Goal: Information Seeking & Learning: Understand process/instructions

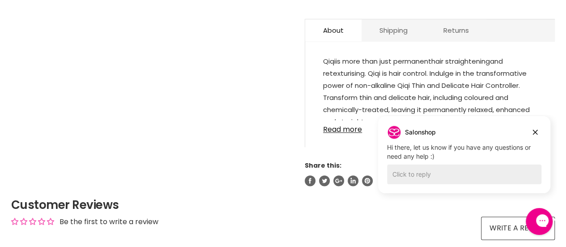
scroll to position [570, 0]
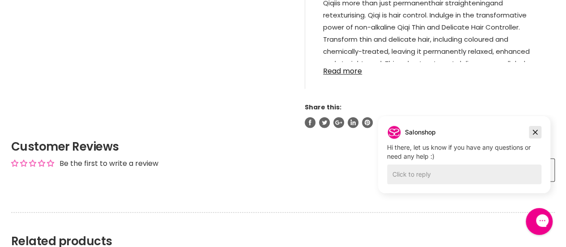
click at [539, 133] on icon "Dismiss campaign" at bounding box center [535, 132] width 9 height 11
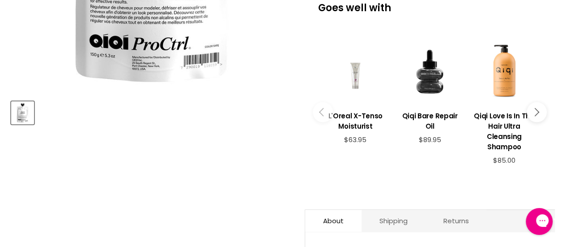
scroll to position [323, 0]
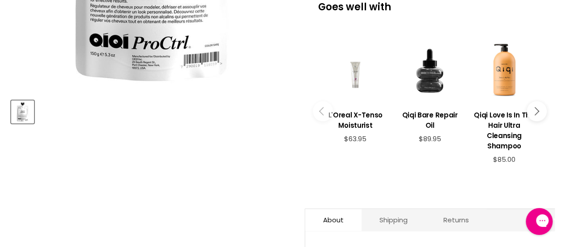
click at [536, 112] on button "Main content" at bounding box center [537, 111] width 20 height 20
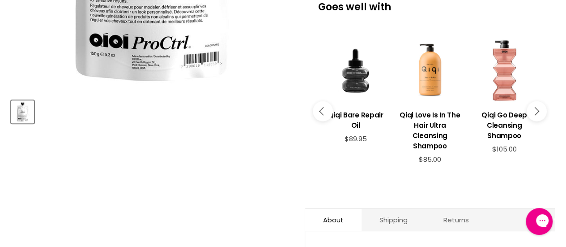
click at [536, 112] on button "Main content" at bounding box center [537, 111] width 20 height 20
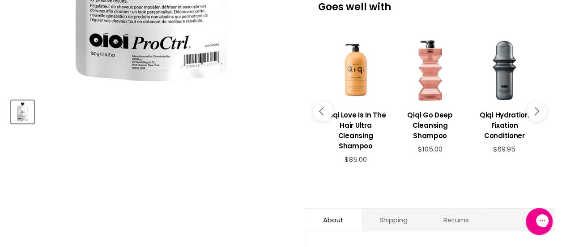
click at [536, 112] on button "Main content" at bounding box center [537, 111] width 20 height 20
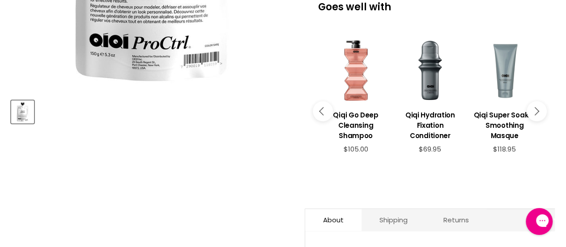
click at [536, 112] on button "Main content" at bounding box center [537, 111] width 20 height 20
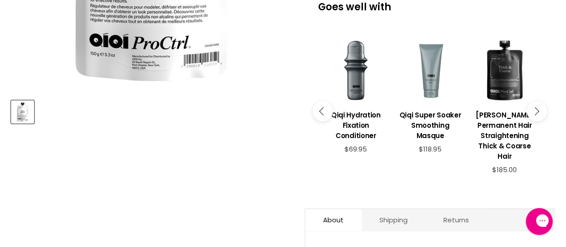
click at [536, 112] on button "Main content" at bounding box center [537, 111] width 20 height 20
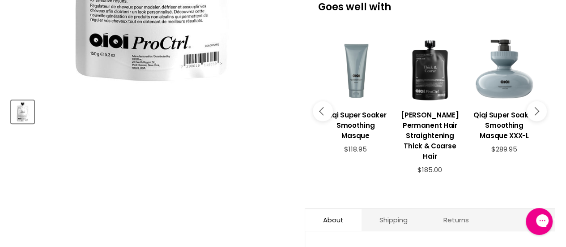
click at [539, 108] on button "Main content" at bounding box center [537, 111] width 20 height 20
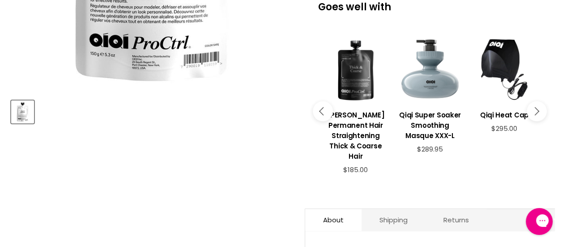
click at [539, 108] on button "Main content" at bounding box center [537, 111] width 20 height 20
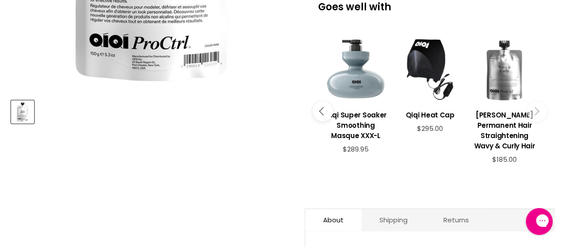
click at [517, 70] on div "Main content" at bounding box center [504, 69] width 65 height 65
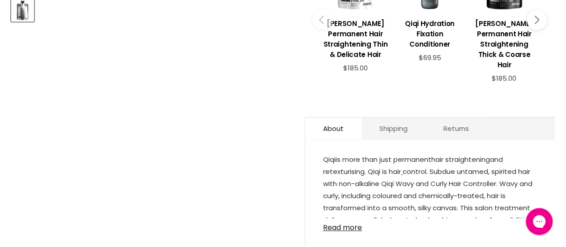
scroll to position [387, 0]
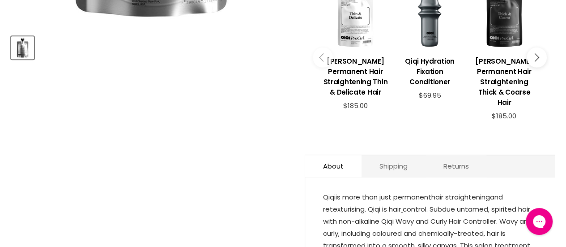
click at [394, 155] on link "Shipping" at bounding box center [394, 166] width 64 height 22
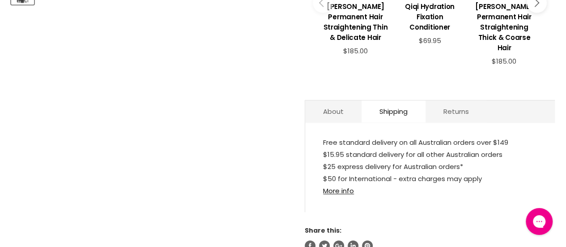
scroll to position [442, 0]
click at [341, 185] on link "More info" at bounding box center [338, 189] width 31 height 9
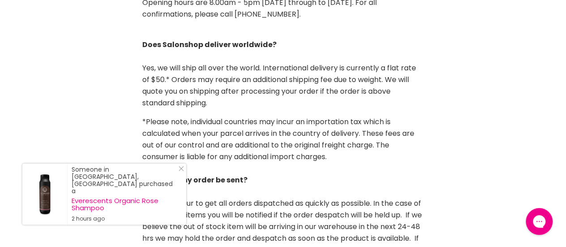
scroll to position [525, 0]
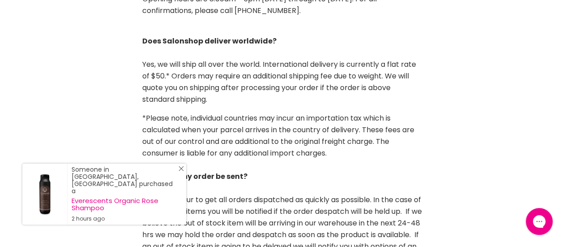
click at [182, 171] on icon "Close Icon" at bounding box center [181, 168] width 5 height 5
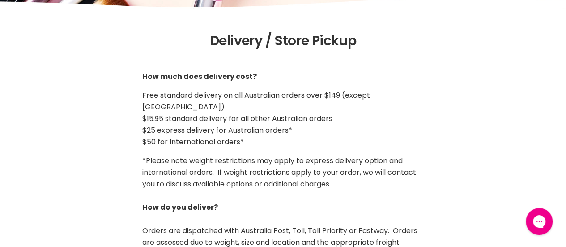
scroll to position [0, 0]
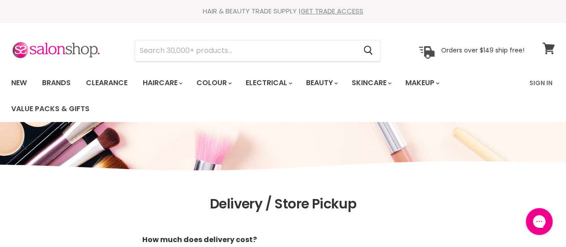
click at [547, 47] on icon at bounding box center [549, 49] width 12 height 12
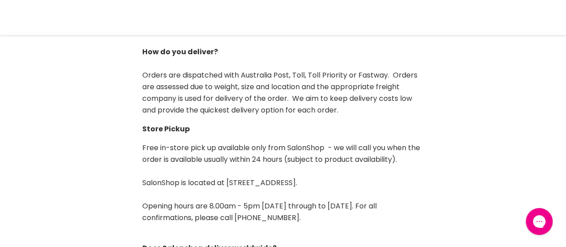
scroll to position [398, 0]
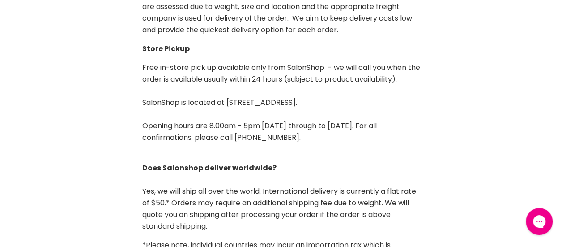
click at [509, 153] on article "Delivery / Store Pickup How much does delivery cost? Free standard delivery on …" at bounding box center [283, 193] width 566 height 791
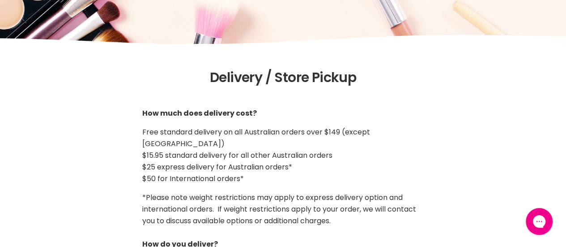
scroll to position [0, 0]
